Goal: Task Accomplishment & Management: Use online tool/utility

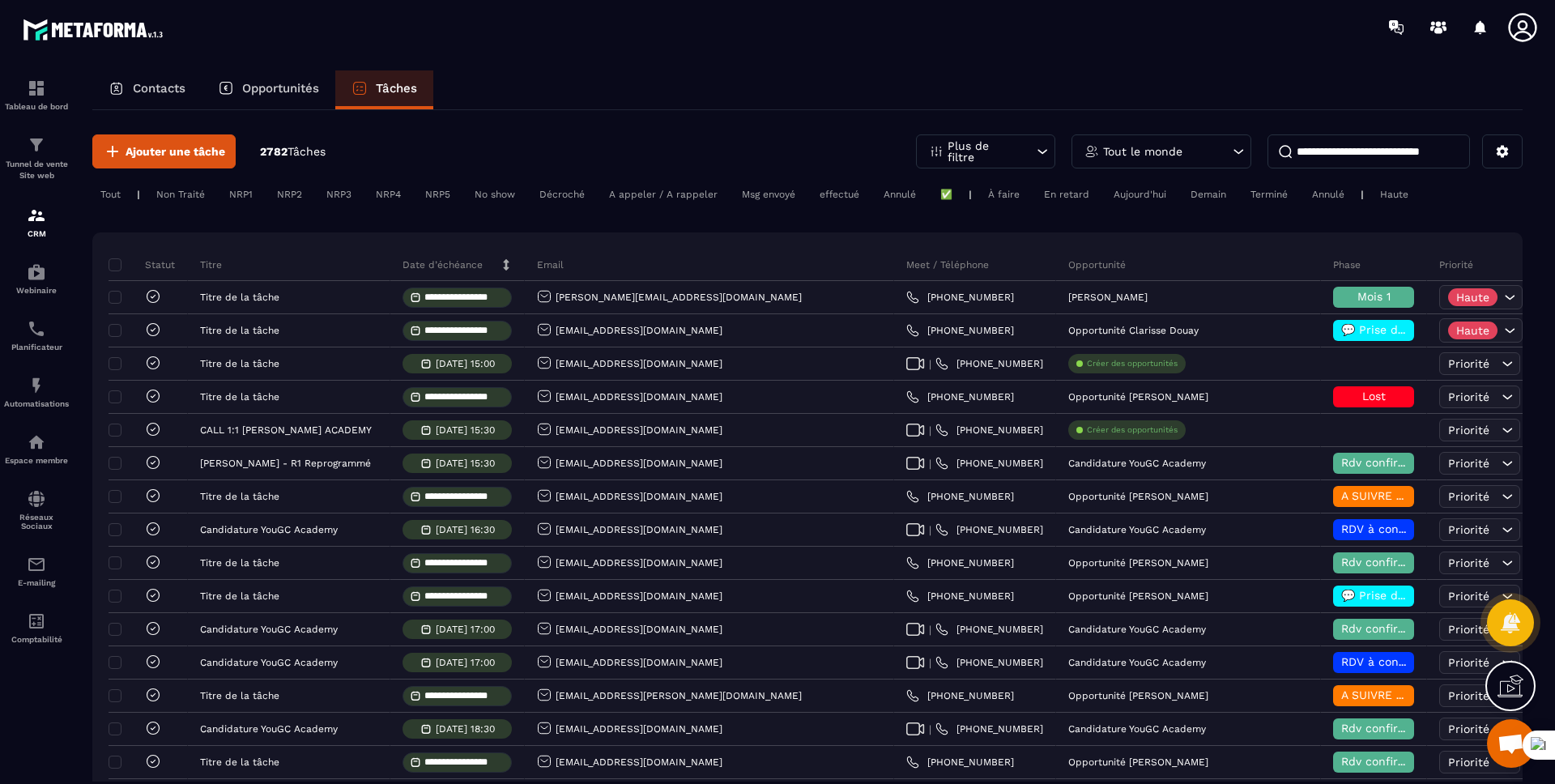
click at [1315, 147] on input at bounding box center [1368, 152] width 203 height 34
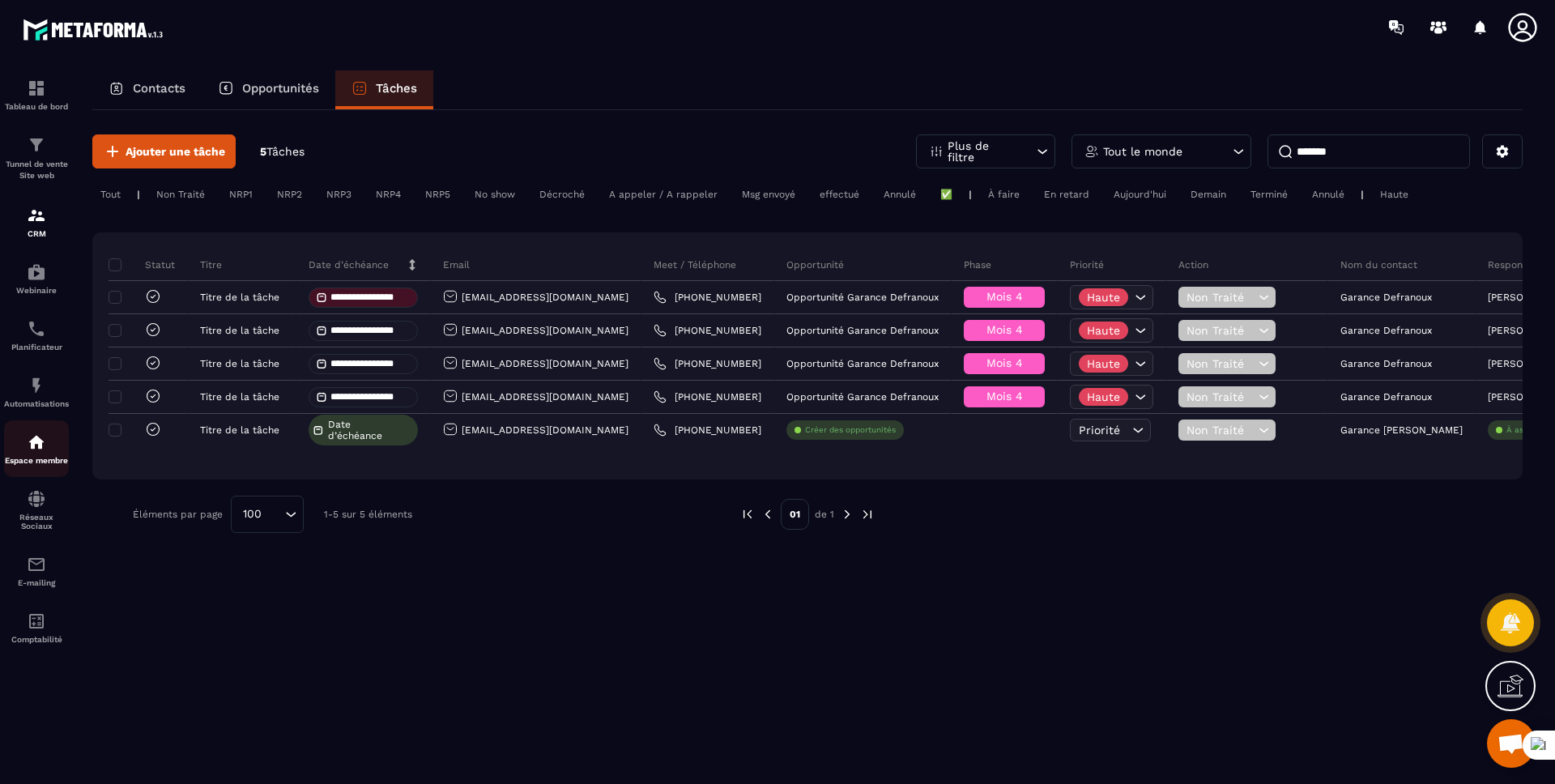
type input "*******"
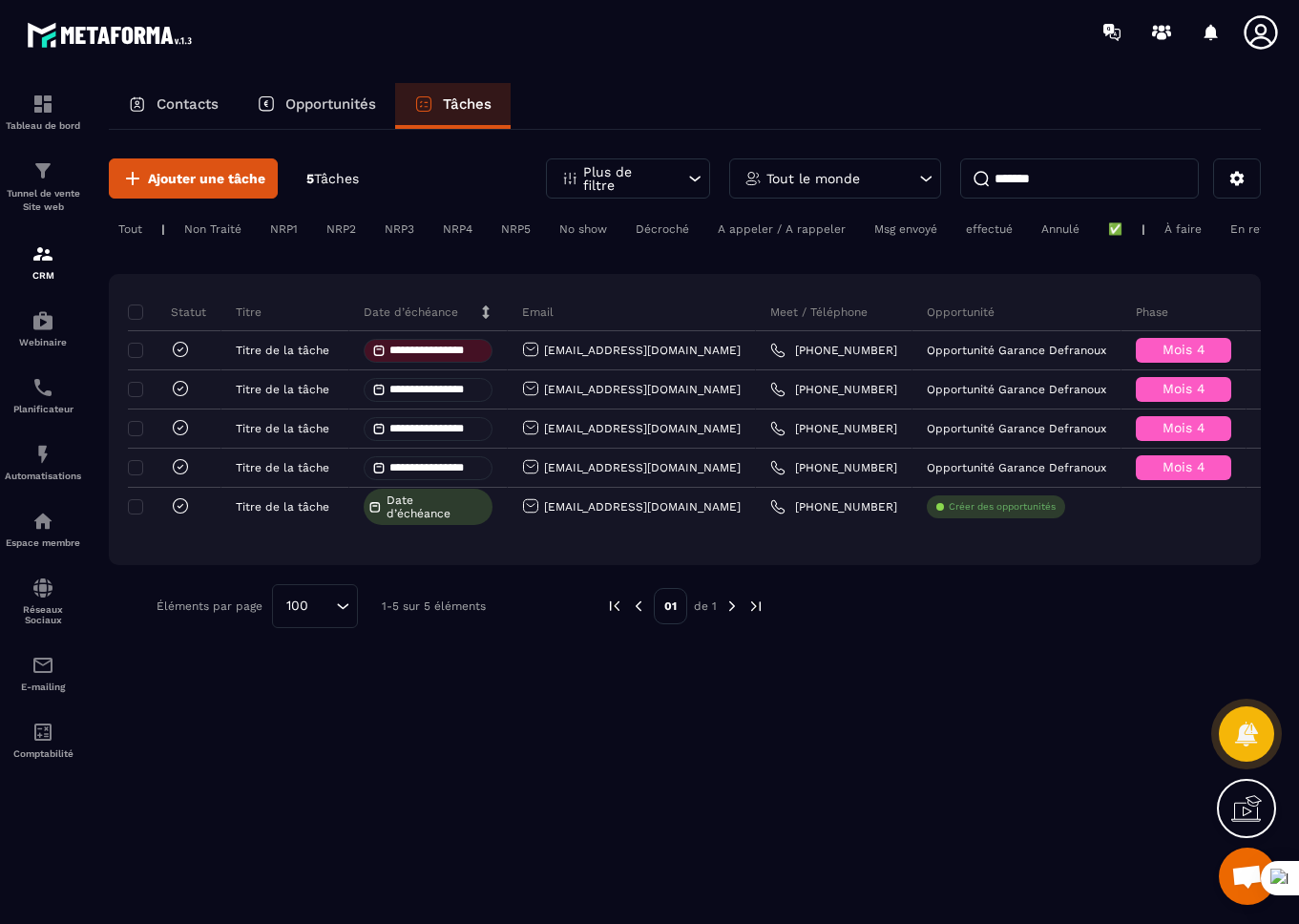
click at [1095, 186] on input "*******" at bounding box center [1079, 179] width 239 height 40
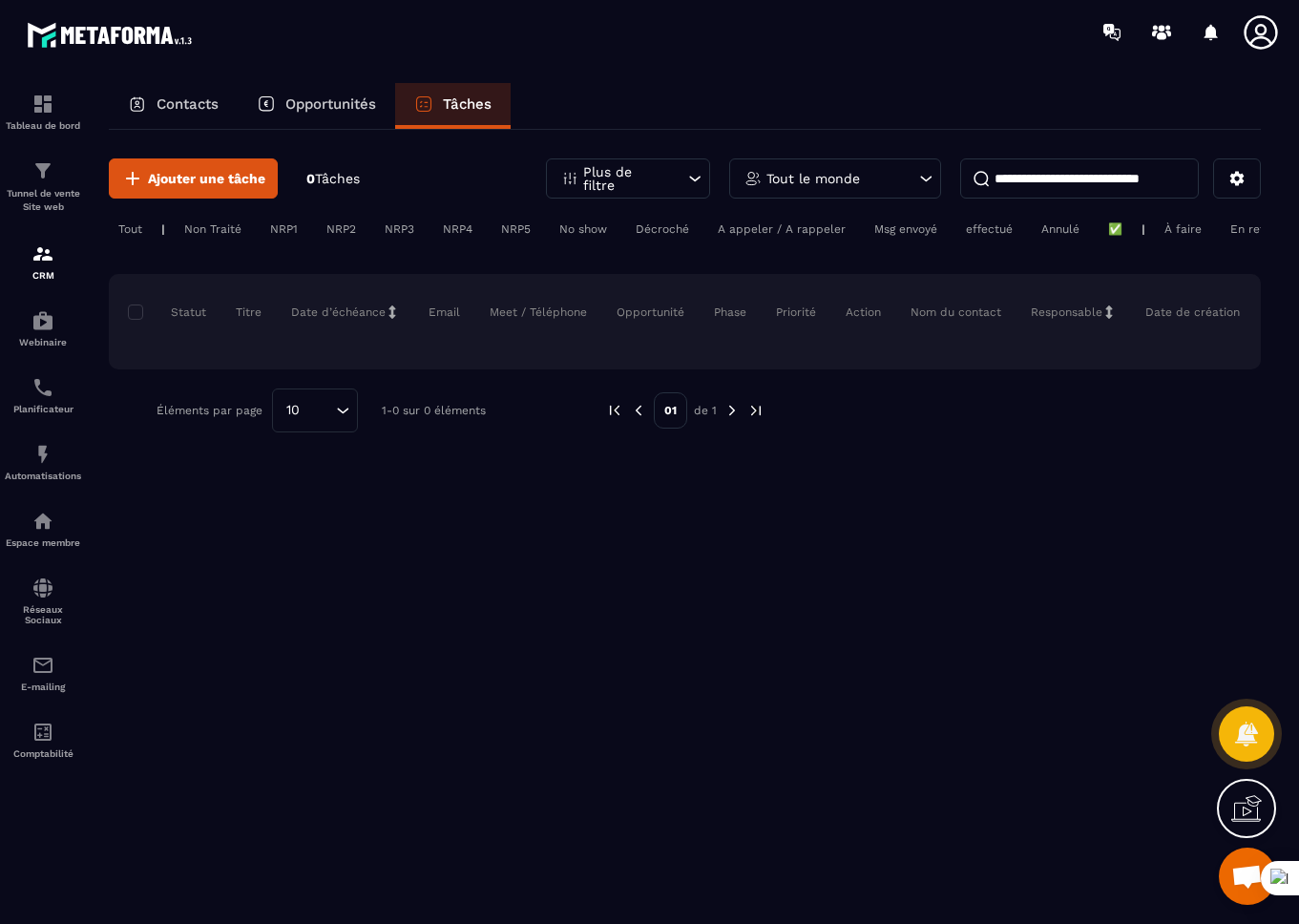
click at [1081, 187] on input at bounding box center [1079, 179] width 239 height 40
